Goal: Information Seeking & Learning: Learn about a topic

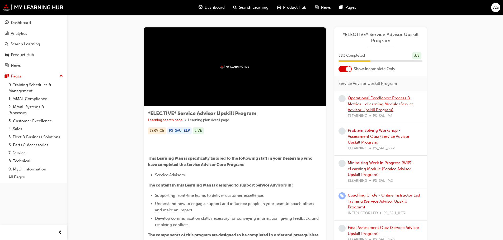
click at [398, 100] on link "Operational Excellence: Process & Metrics - eLearning Module (Service Advisor U…" at bounding box center [381, 104] width 66 height 17
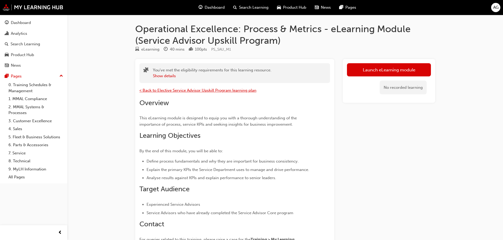
click at [171, 91] on span "< Back to Elective Service Advisor Upskill Program learning plan" at bounding box center [197, 90] width 117 height 5
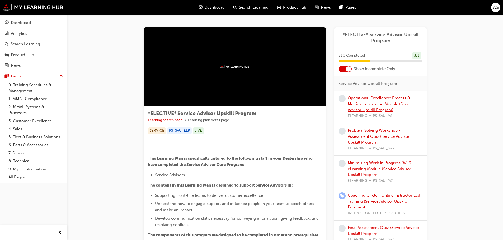
click at [372, 104] on link "Operational Excellence: Process & Metrics - eLearning Module (Service Advisor U…" at bounding box center [381, 104] width 66 height 17
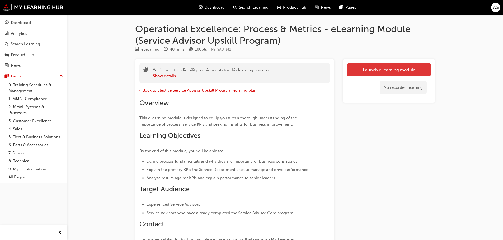
click at [372, 71] on link "Launch eLearning module" at bounding box center [389, 69] width 84 height 13
